Goal: Information Seeking & Learning: Find contact information

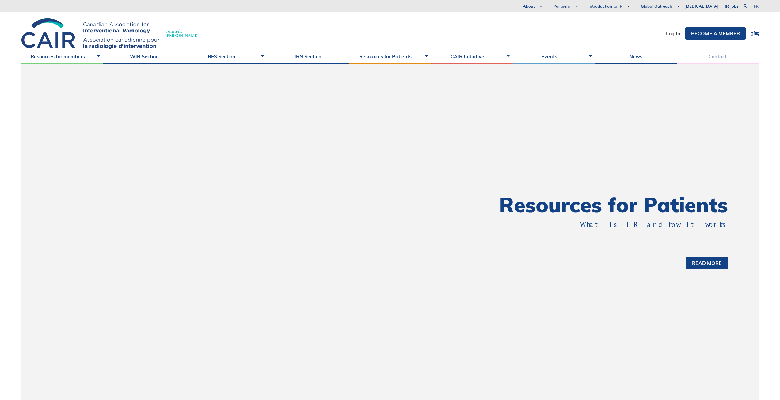
click at [714, 52] on link "Contact" at bounding box center [718, 56] width 82 height 15
click at [715, 57] on link "Contact" at bounding box center [718, 56] width 82 height 15
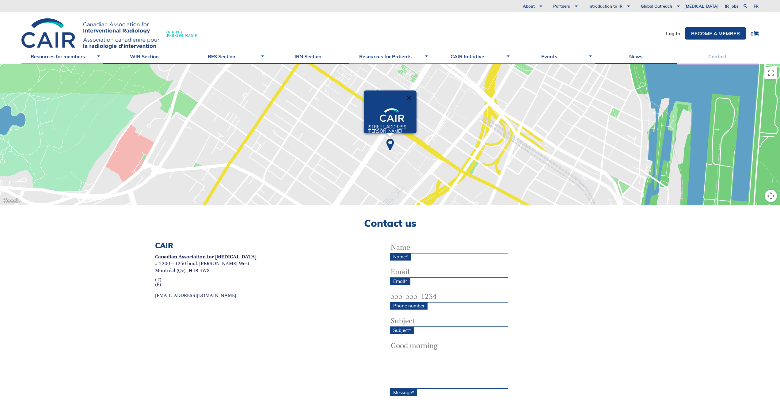
click at [718, 60] on link "Contact" at bounding box center [718, 56] width 82 height 15
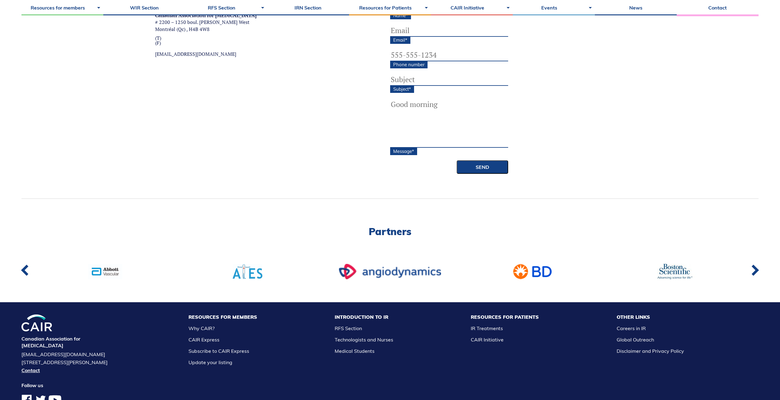
scroll to position [273, 0]
